Goal: Information Seeking & Learning: Learn about a topic

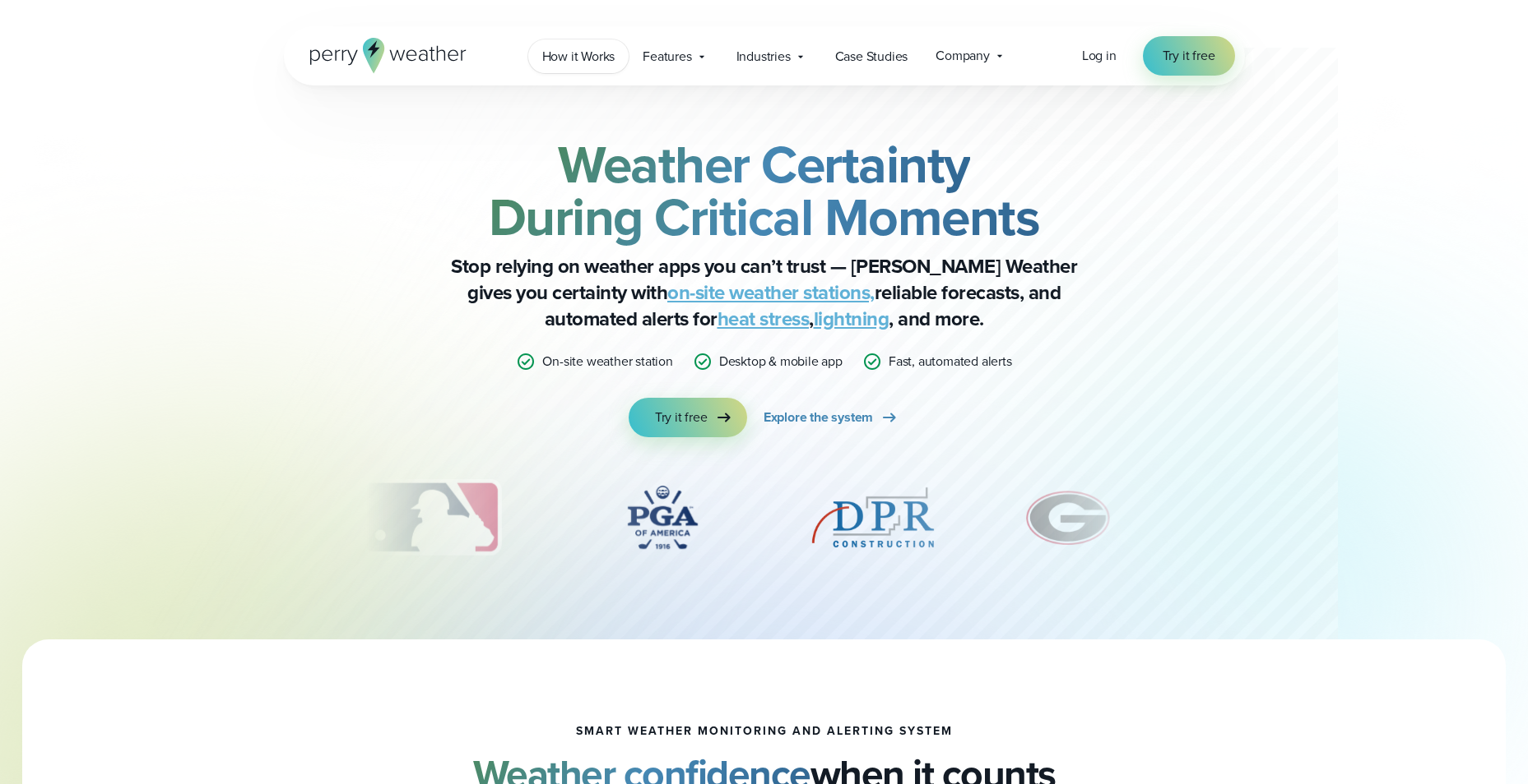
click at [591, 56] on span "How it Works" at bounding box center [578, 57] width 73 height 20
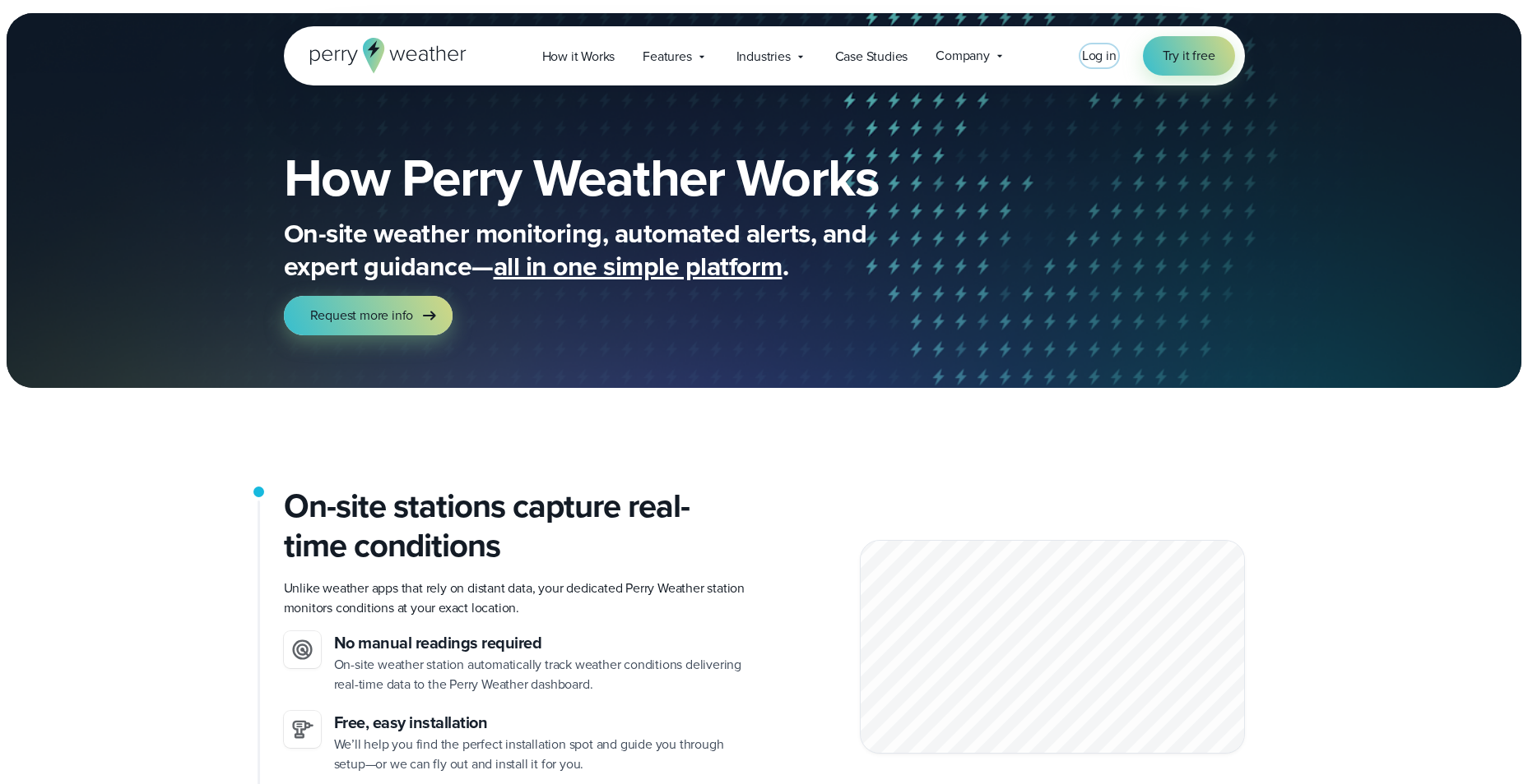
click at [1095, 55] on span "Log in" at bounding box center [1098, 55] width 35 height 19
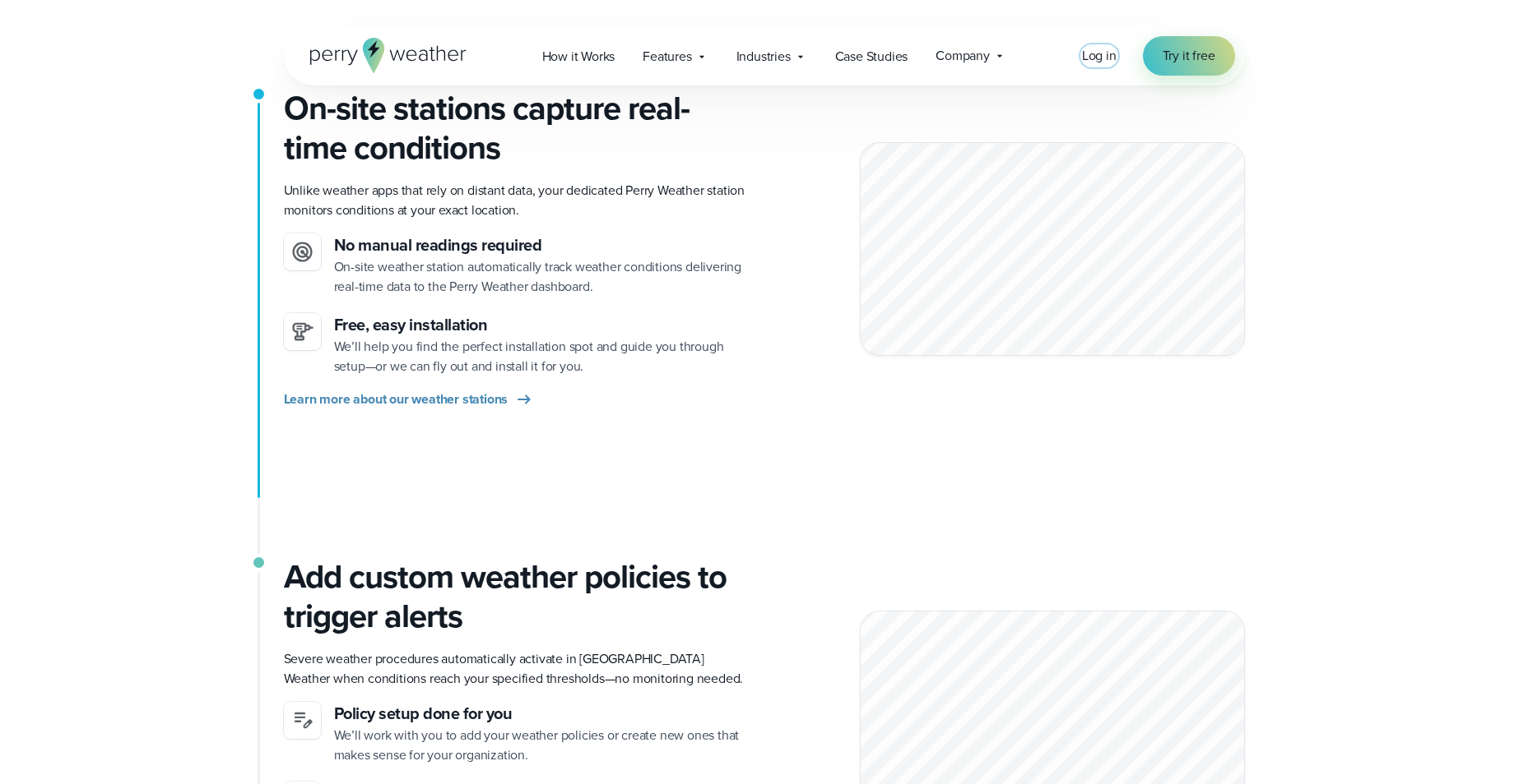
scroll to position [411, 0]
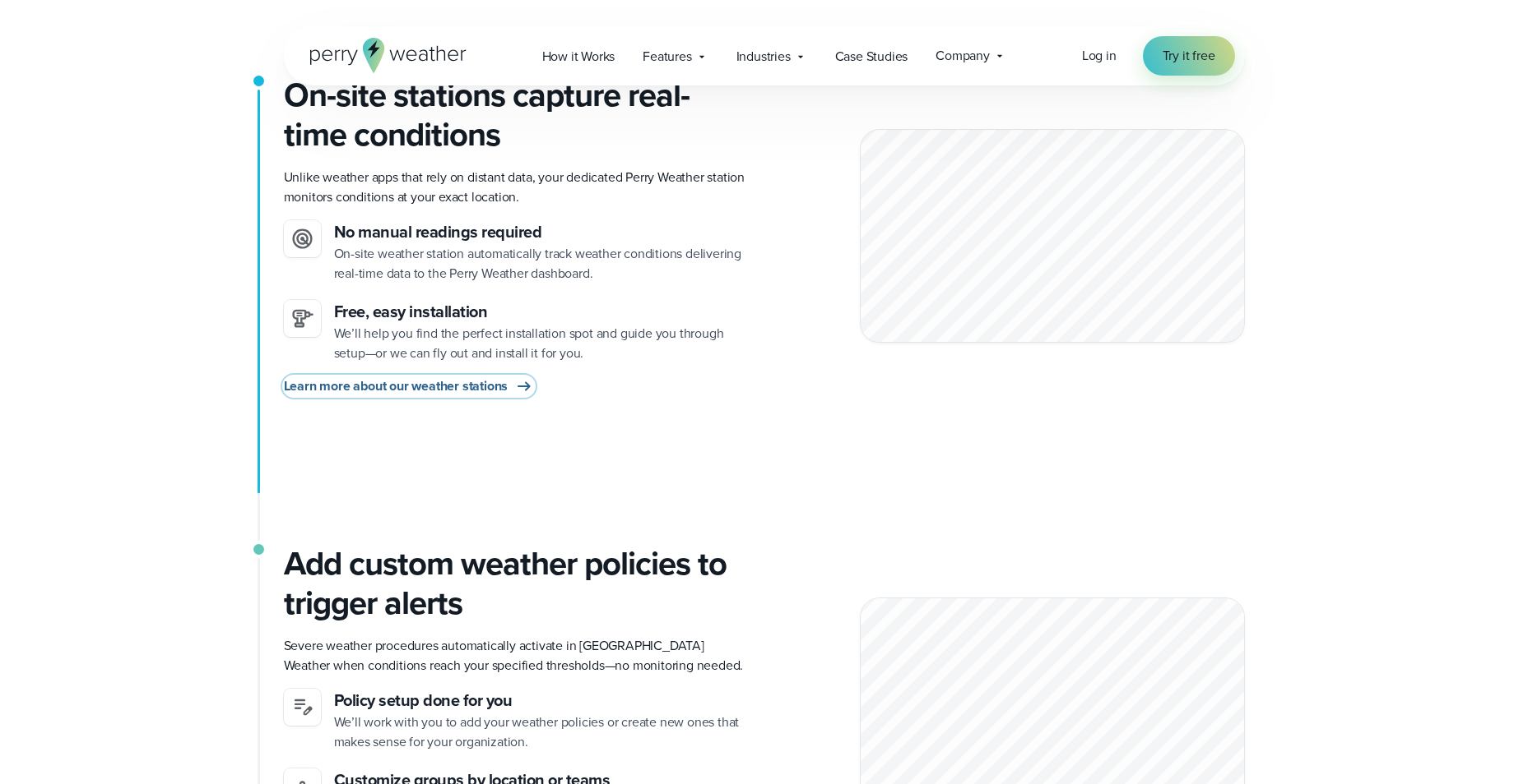
click at [484, 385] on span "Learn more about our weather stations" at bounding box center [396, 387] width 224 height 20
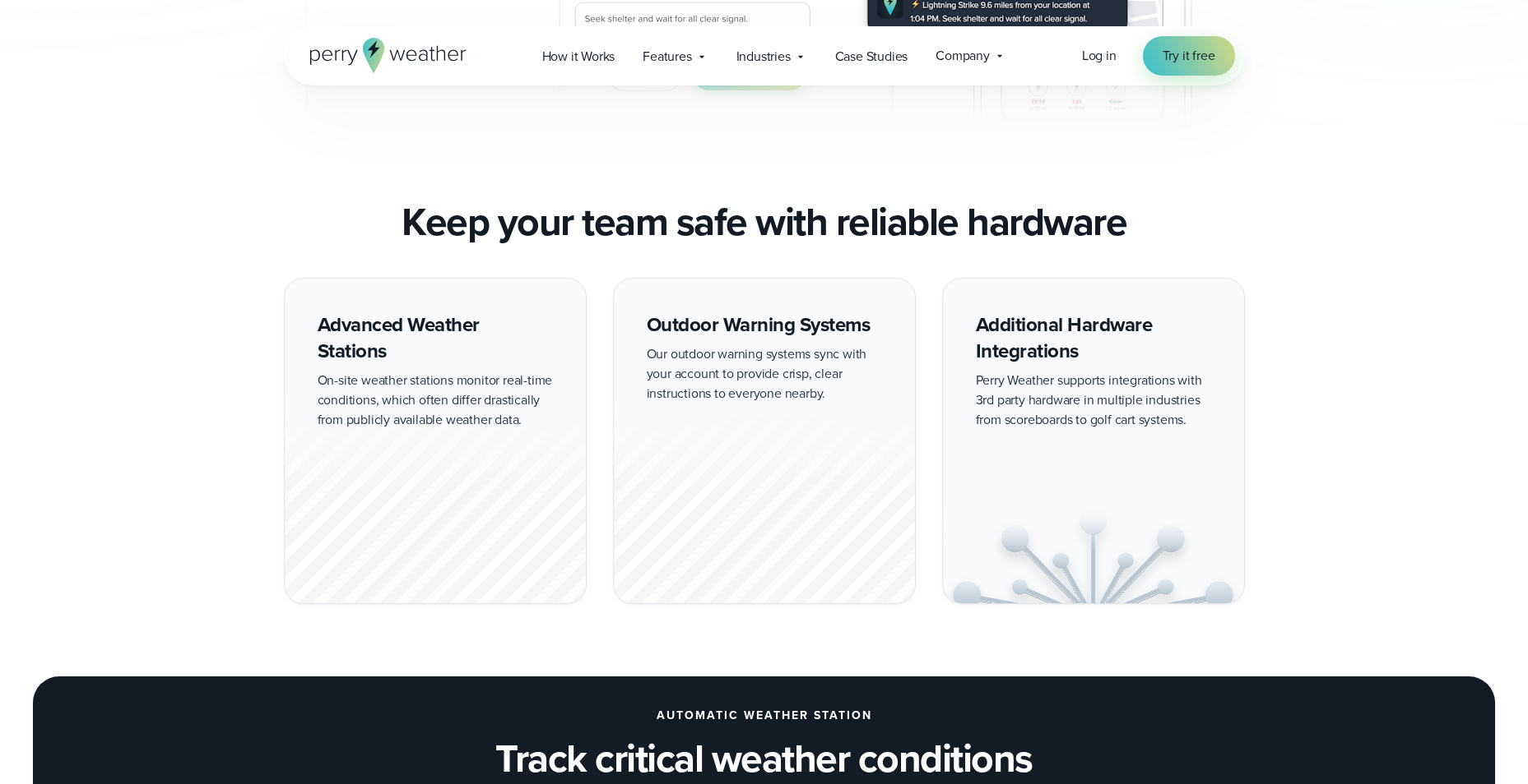
scroll to position [905, 0]
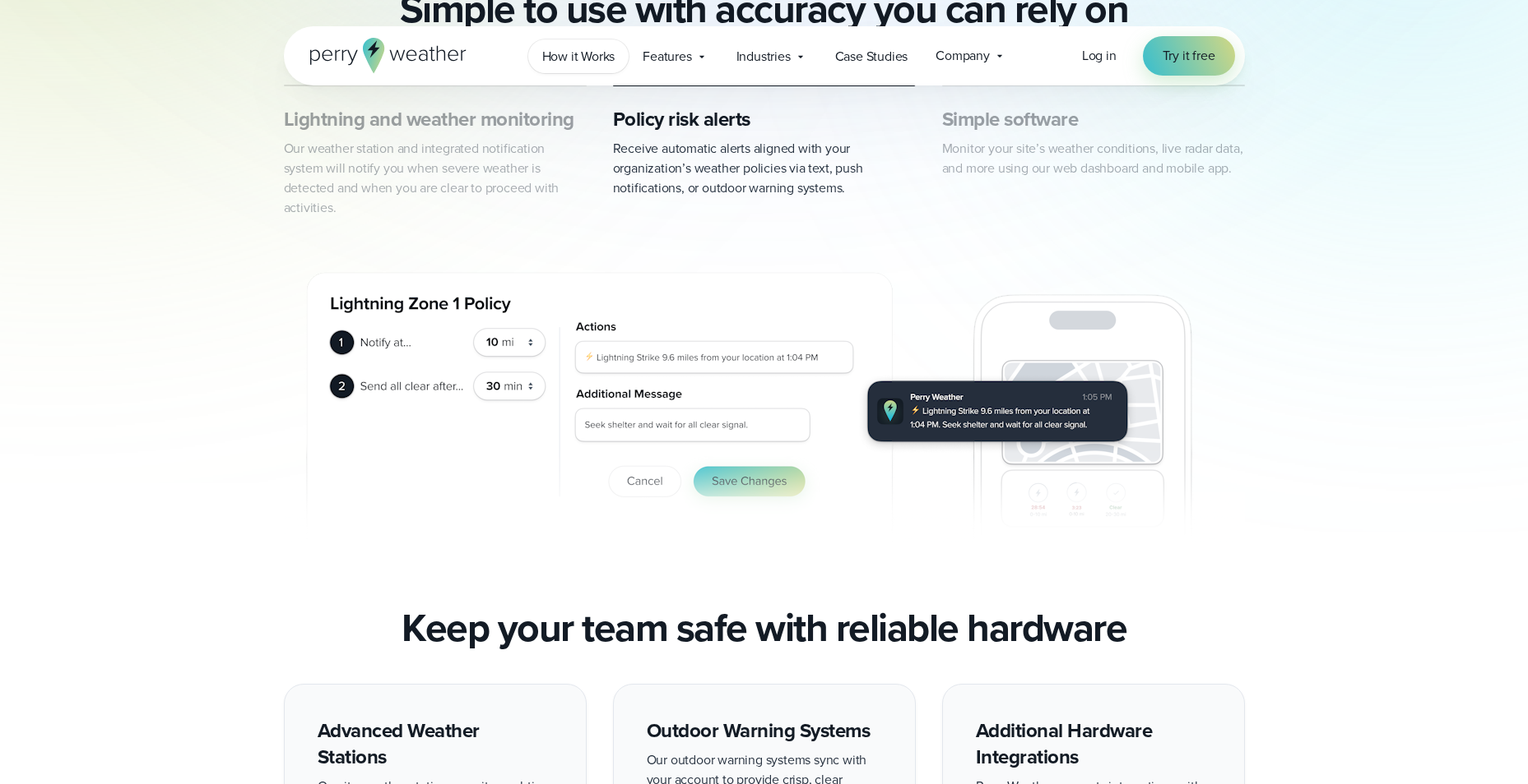
click at [583, 56] on span "How it Works" at bounding box center [578, 57] width 73 height 20
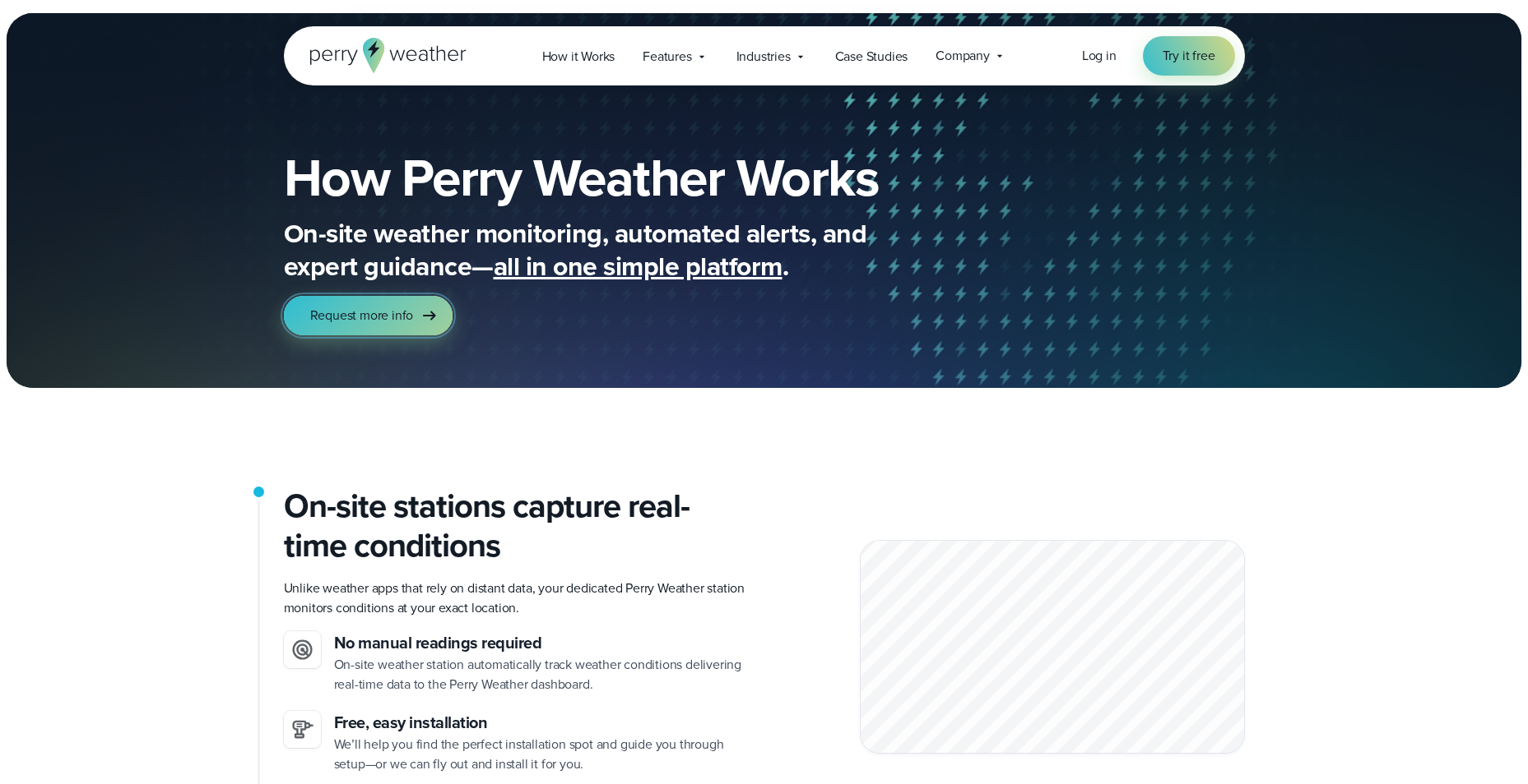
click at [407, 313] on span "Request more info" at bounding box center [362, 316] width 104 height 20
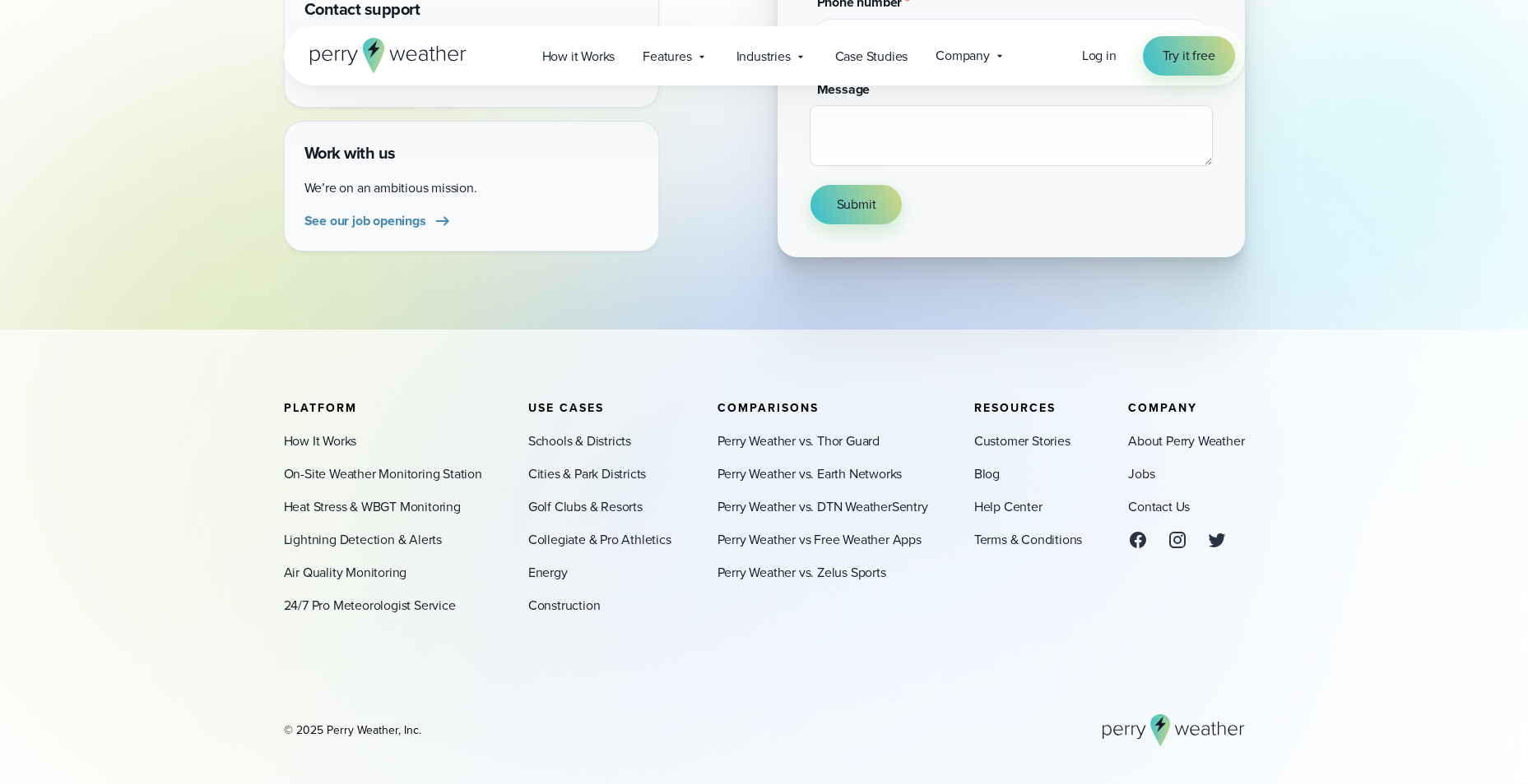
scroll to position [567, 0]
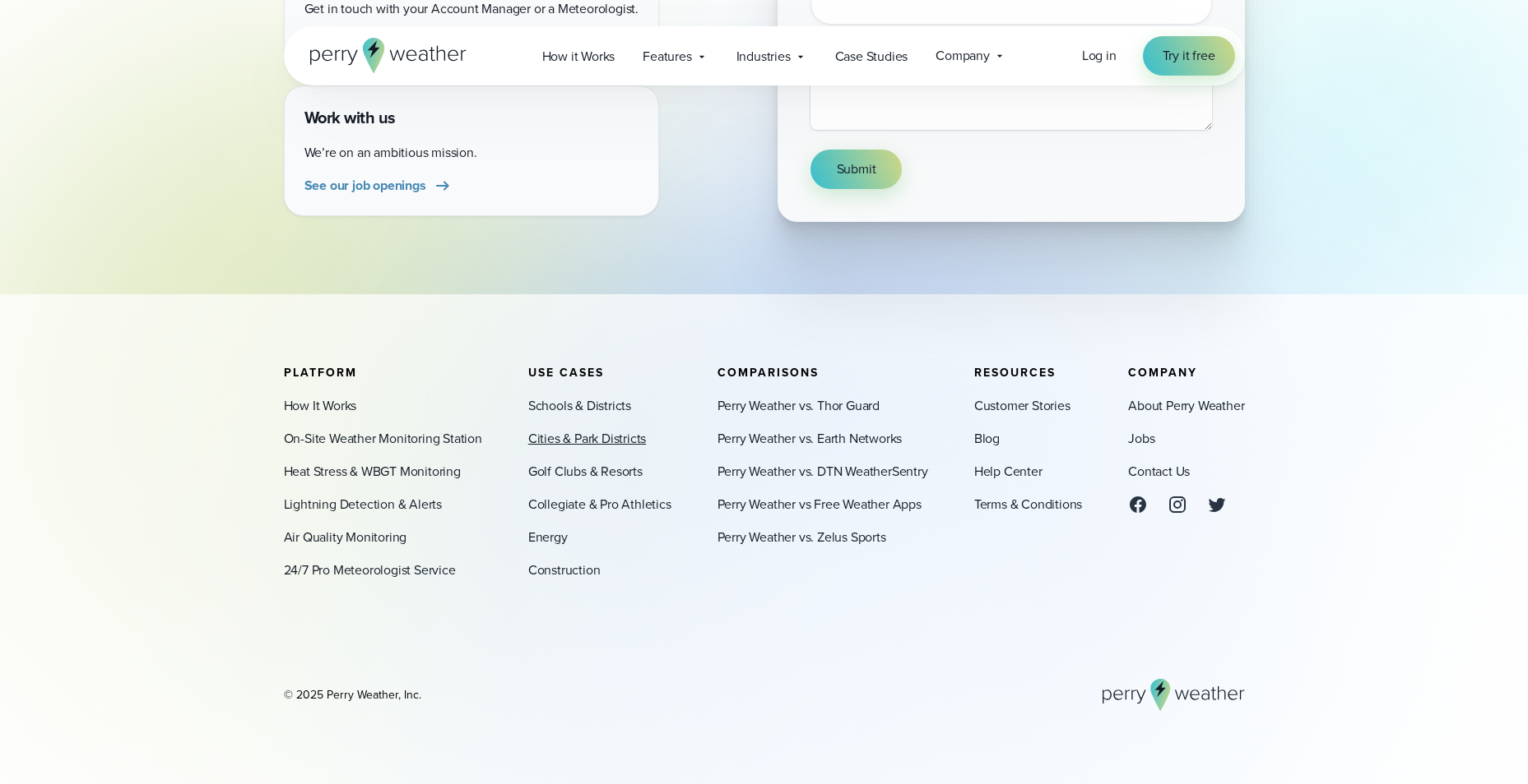
click at [611, 440] on link "Cities & Park Districts" at bounding box center [587, 439] width 118 height 20
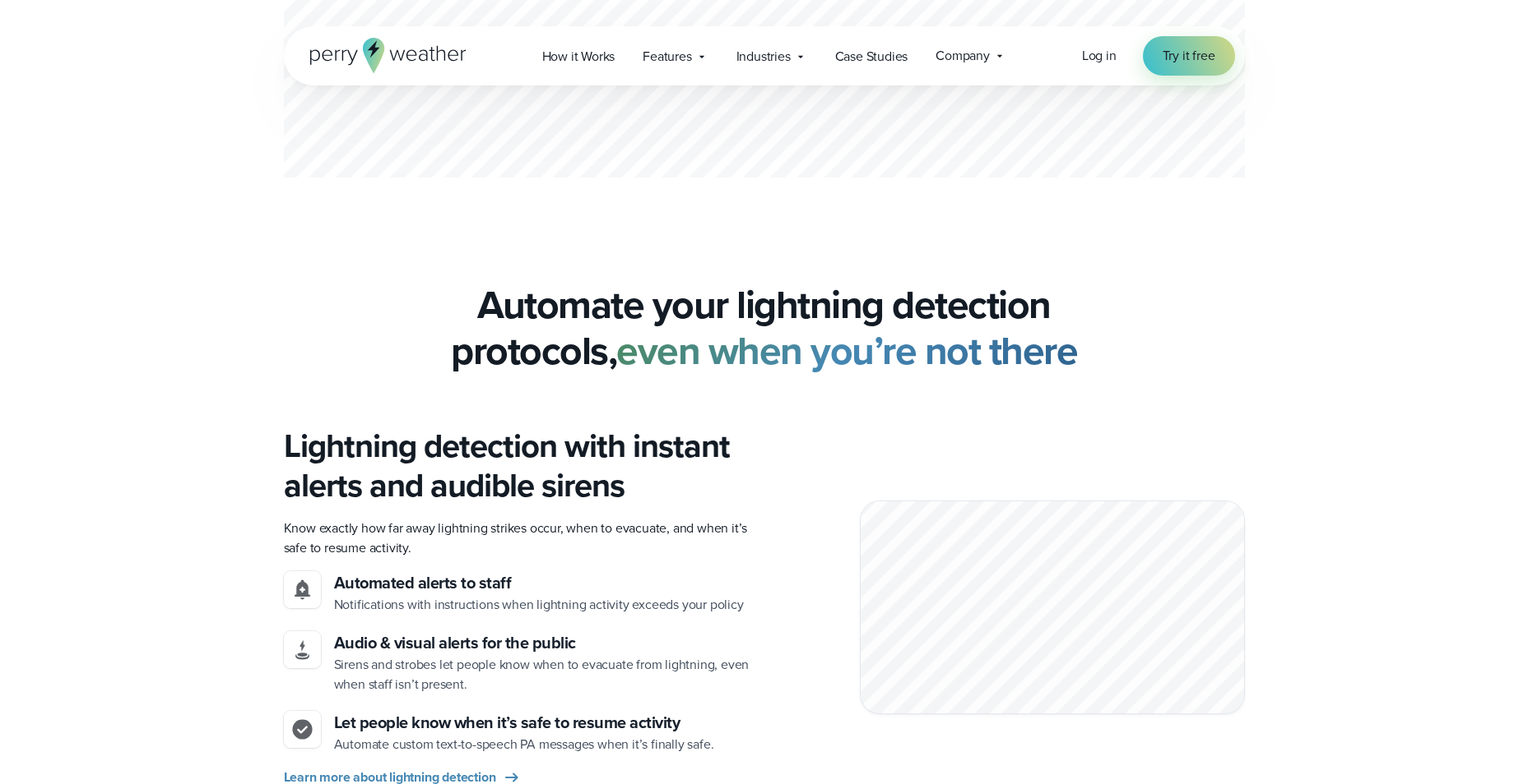
scroll to position [1480, 0]
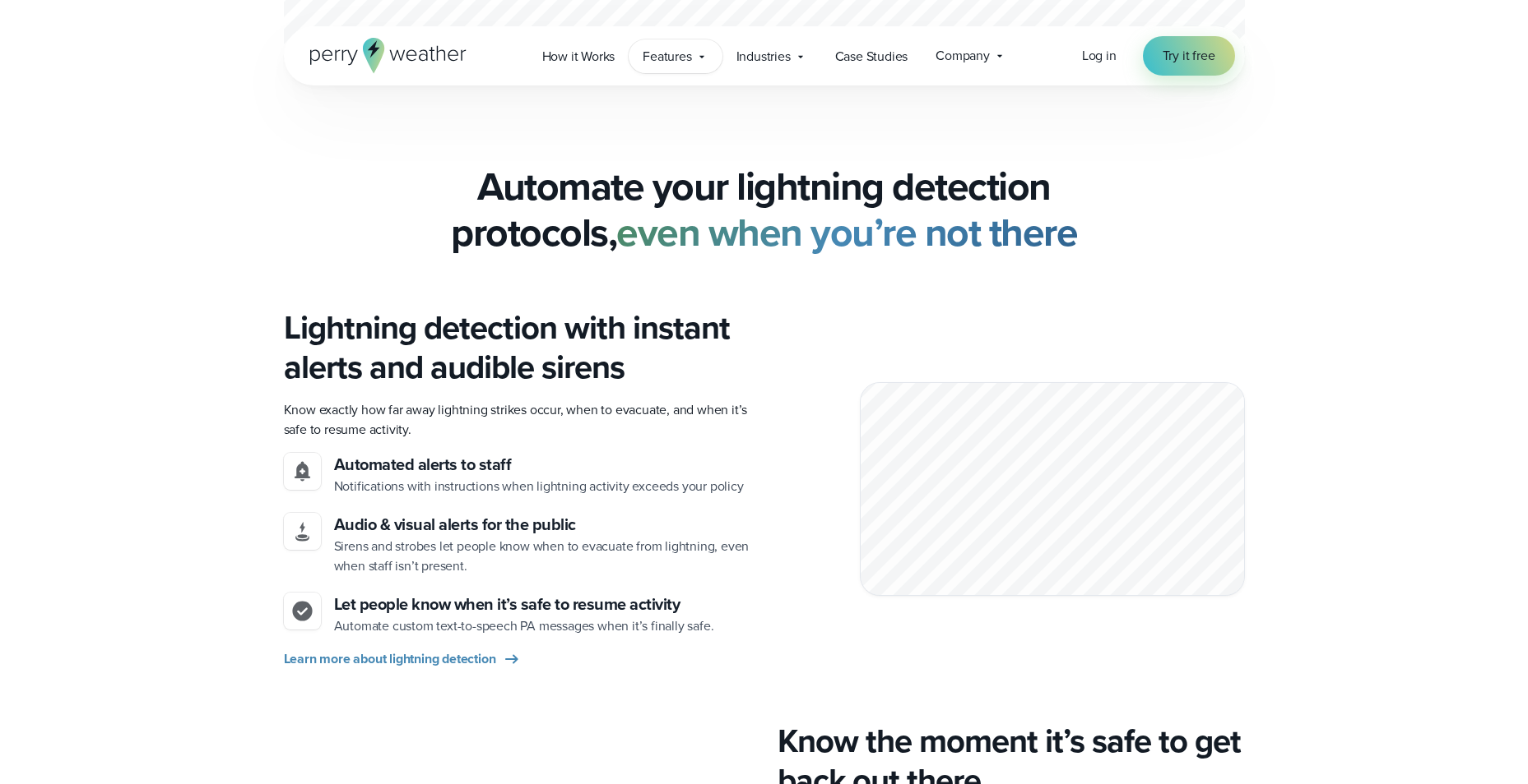
click at [702, 63] on icon at bounding box center [701, 56] width 13 height 13
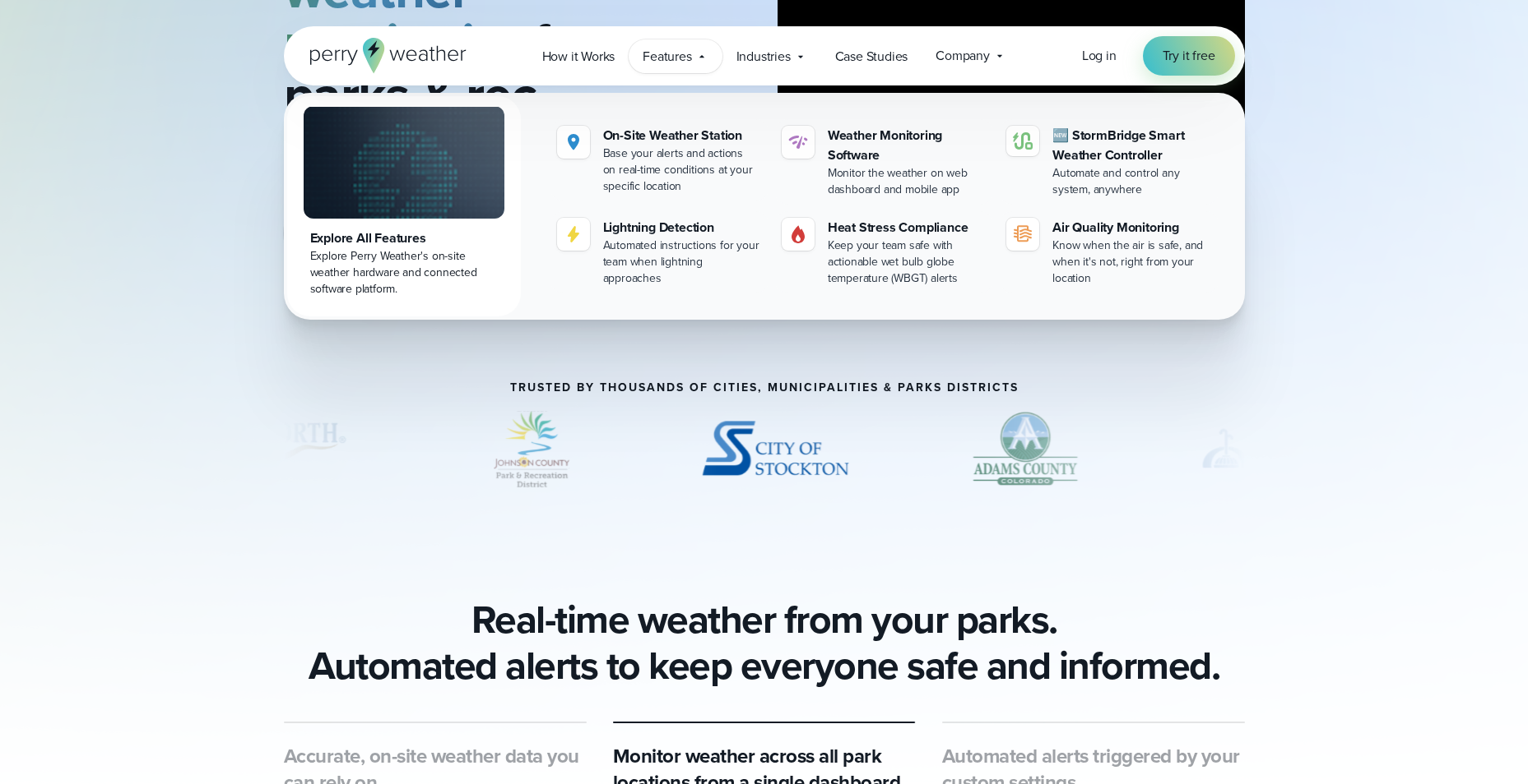
scroll to position [0, 0]
